Goal: Task Accomplishment & Management: Manage account settings

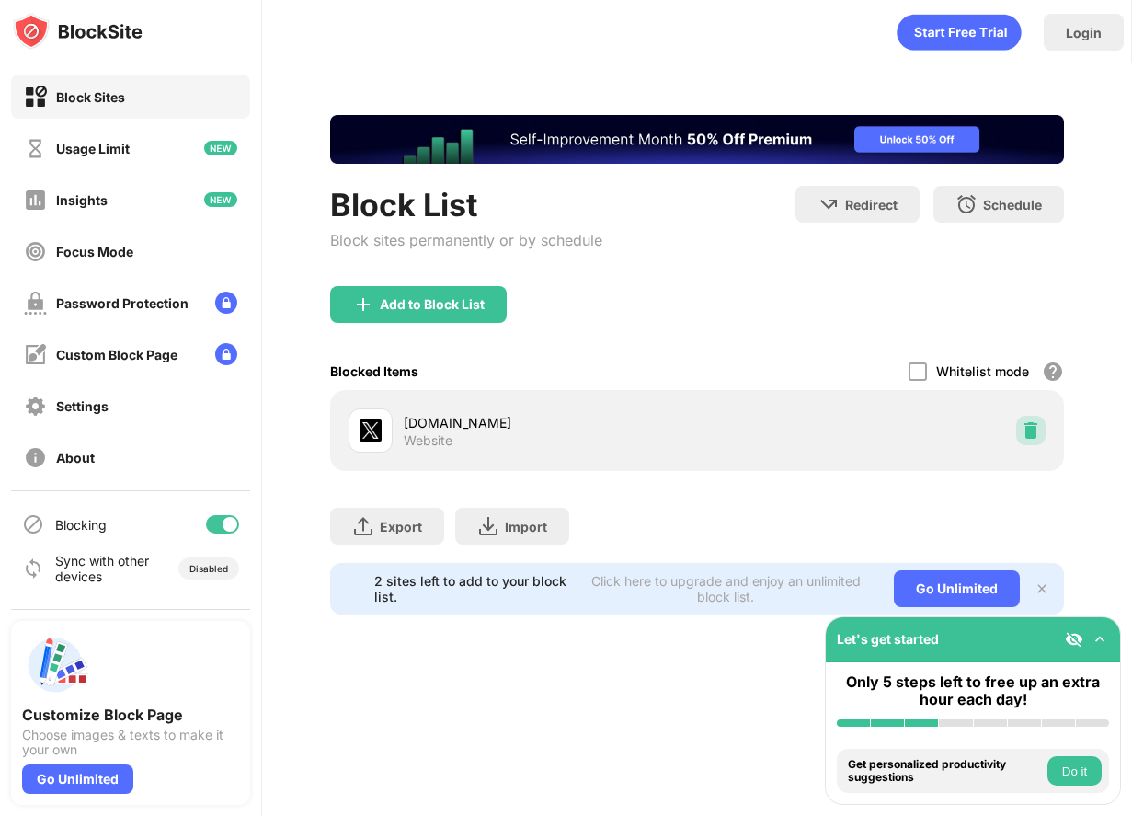
click at [1042, 435] on div at bounding box center [1030, 430] width 29 height 29
